Goal: Task Accomplishment & Management: Manage account settings

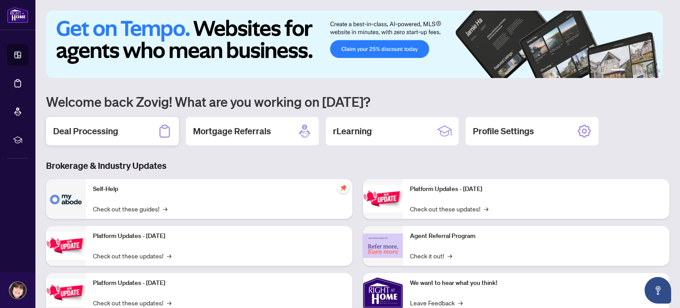
click at [114, 127] on h2 "Deal Processing" at bounding box center [85, 131] width 65 height 12
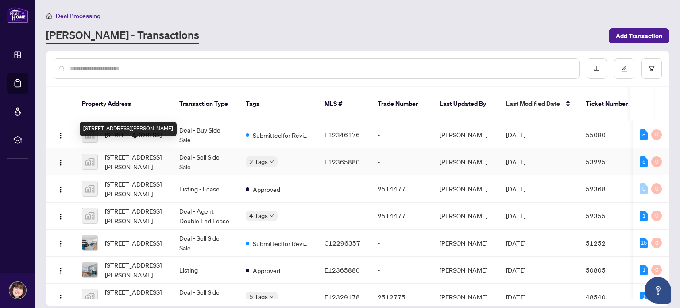
click at [152, 152] on span "[STREET_ADDRESS][PERSON_NAME]" at bounding box center [135, 161] width 60 height 19
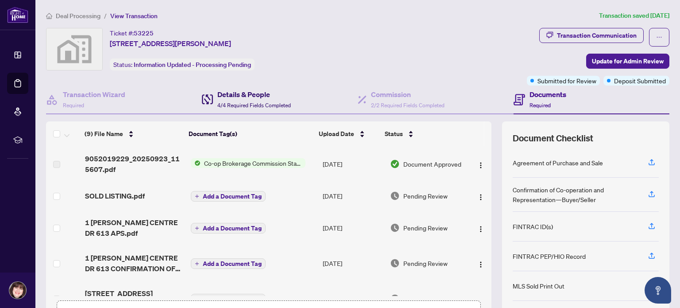
click at [236, 96] on h4 "Details & People" at bounding box center [254, 94] width 74 height 11
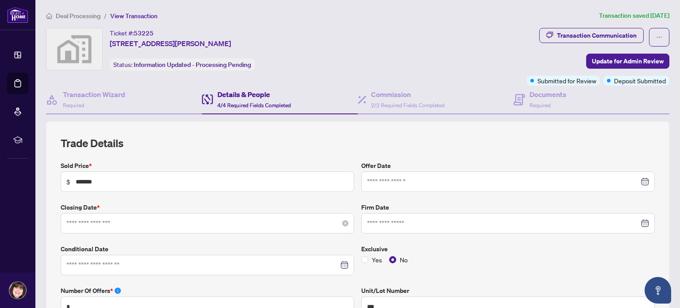
type input "**********"
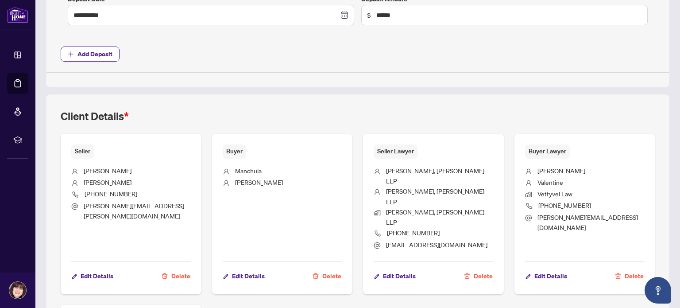
scroll to position [487, 0]
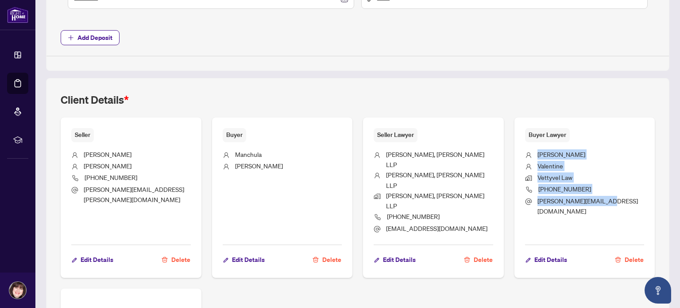
drag, startPoint x: 532, startPoint y: 152, endPoint x: 613, endPoint y: 198, distance: 93.1
click at [613, 198] on ul "[PERSON_NAME] Vettyvel Law [PHONE_NUMBER] [PERSON_NAME][EMAIL_ADDRESS][DOMAIN_N…" at bounding box center [585, 190] width 120 height 96
copy ul "[PERSON_NAME] Law [PHONE_NUMBER] [PERSON_NAME][EMAIL_ADDRESS][DOMAIN_NAME]"
